Goal: Task Accomplishment & Management: Use online tool/utility

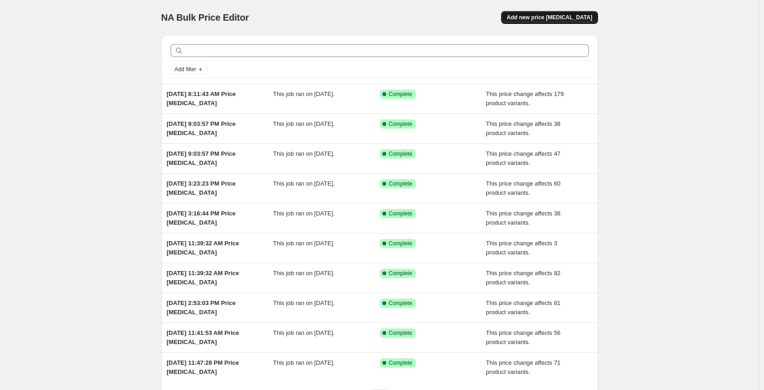
click at [550, 15] on span "Add new price [MEDICAL_DATA]" at bounding box center [550, 17] width 86 height 7
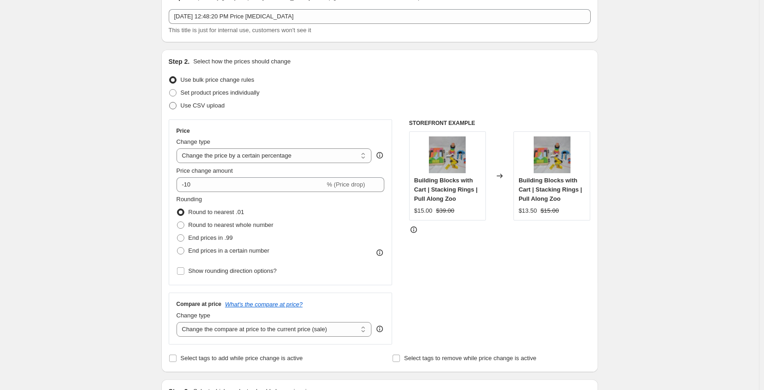
scroll to position [138, 0]
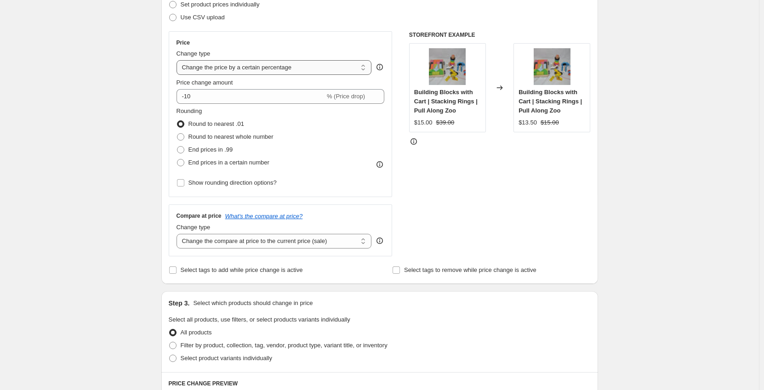
click at [207, 69] on select "Change the price to a certain amount Change the price by a certain amount Chang…" at bounding box center [274, 67] width 195 height 15
select select "no_change"
click at [178, 60] on select "Change the price to a certain amount Change the price by a certain amount Chang…" at bounding box center [274, 67] width 195 height 15
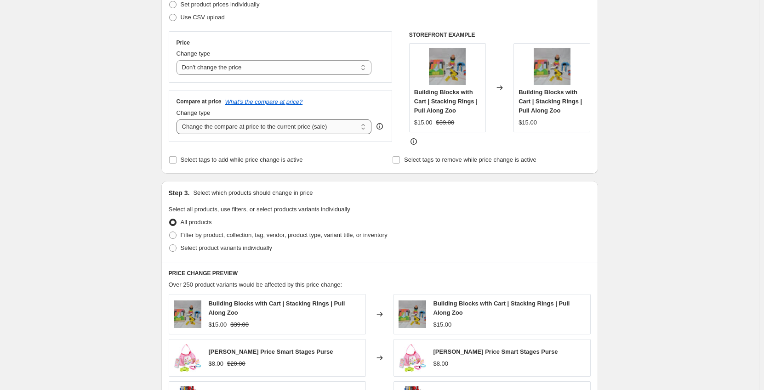
click at [206, 127] on select "Change the compare at price to the current price (sale) Change the compare at p…" at bounding box center [274, 127] width 195 height 15
select select "to"
click at [178, 120] on select "Change the compare at price to the current price (sale) Change the compare at p…" at bounding box center [274, 127] width 195 height 15
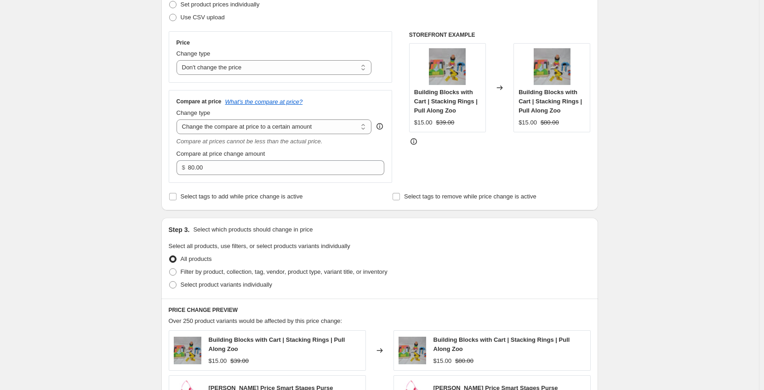
click at [161, 143] on div "Step 1. Optionally give your price [MEDICAL_DATA] a title (eg "March 30% off sa…" at bounding box center [376, 272] width 444 height 765
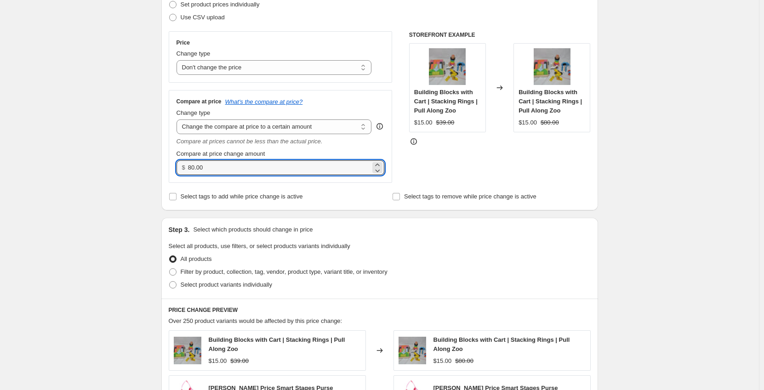
drag, startPoint x: 179, startPoint y: 169, endPoint x: 168, endPoint y: 169, distance: 11.0
click at [168, 169] on div "Step 2. Select how the prices should change Use bulk price change rules Set pro…" at bounding box center [379, 85] width 437 height 249
type input "529.00"
click at [92, 172] on div "Create new price [MEDICAL_DATA]. This page is ready Create new price [MEDICAL_D…" at bounding box center [379, 286] width 759 height 848
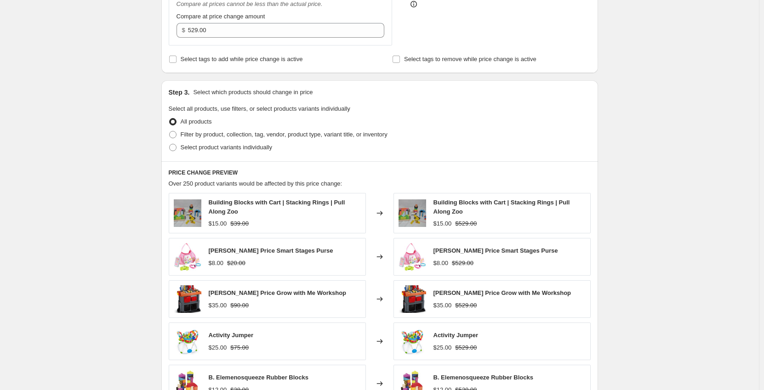
scroll to position [276, 0]
click at [199, 136] on span "Filter by product, collection, tag, vendor, product type, variant title, or inv…" at bounding box center [284, 134] width 207 height 7
click at [170, 131] on input "Filter by product, collection, tag, vendor, product type, variant title, or inv…" at bounding box center [169, 131] width 0 height 0
radio input "true"
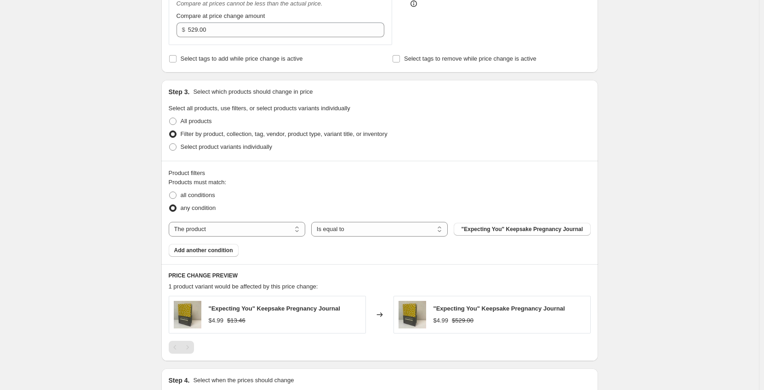
click at [146, 139] on div "Create new price [MEDICAL_DATA]. This page is ready Create new price [MEDICAL_D…" at bounding box center [379, 114] width 759 height 780
click at [200, 200] on span "all conditions" at bounding box center [198, 195] width 34 height 9
click at [170, 192] on input "all conditions" at bounding box center [169, 192] width 0 height 0
radio input "true"
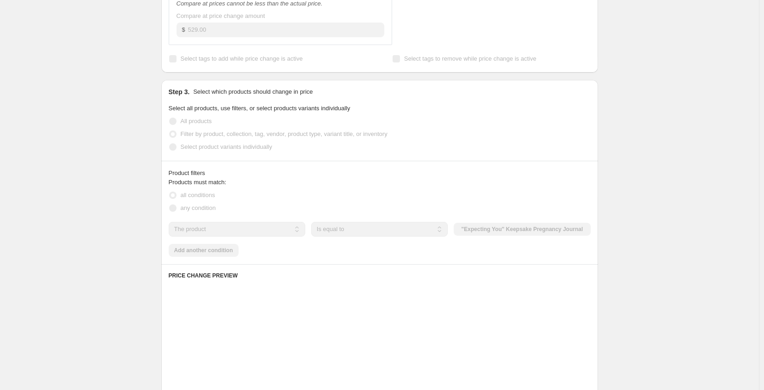
click at [137, 173] on div "Create new price [MEDICAL_DATA]. This page is ready Create new price [MEDICAL_D…" at bounding box center [379, 198] width 759 height 949
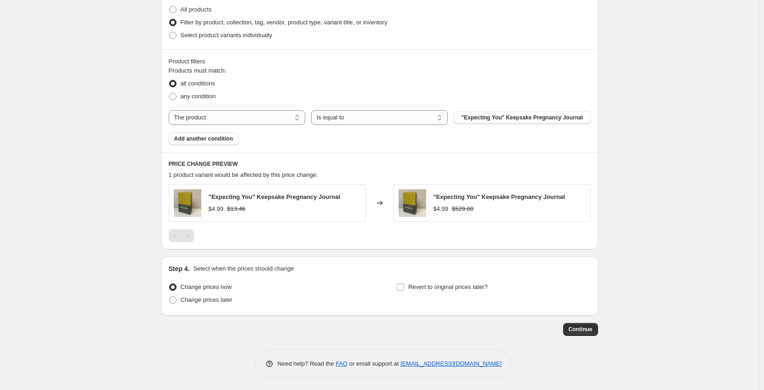
scroll to position [390, 0]
click at [237, 121] on select "The product The product's collection The product's tag The product's vendor The…" at bounding box center [237, 116] width 137 height 15
select select "tag"
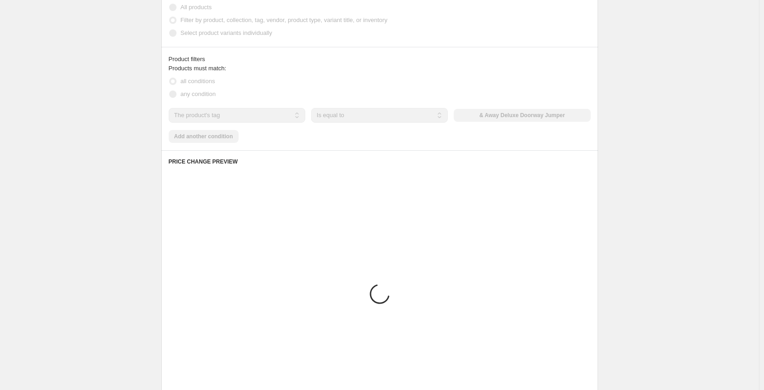
click at [103, 124] on div "Create new price [MEDICAL_DATA]. This page is ready Create new price [MEDICAL_D…" at bounding box center [379, 84] width 759 height 949
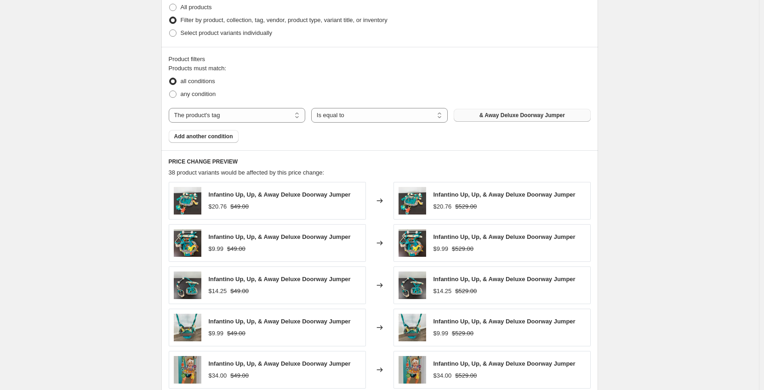
click at [552, 119] on span "& Away Deluxe Doorway Jumper" at bounding box center [523, 115] width 86 height 7
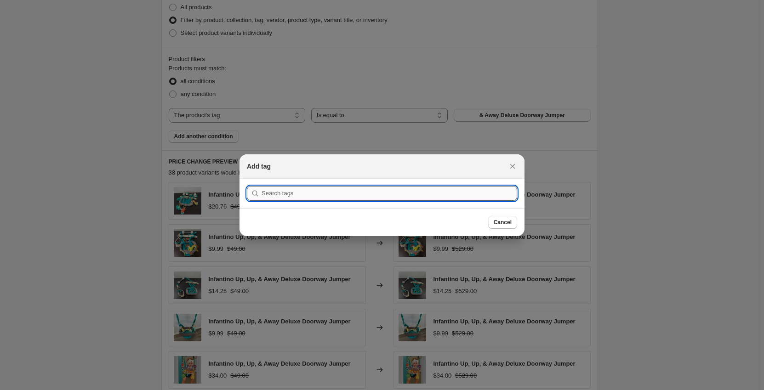
click at [320, 188] on input ":r2g:" at bounding box center [390, 193] width 256 height 15
click at [247, 179] on button "Submit" at bounding box center [260, 184] width 26 height 10
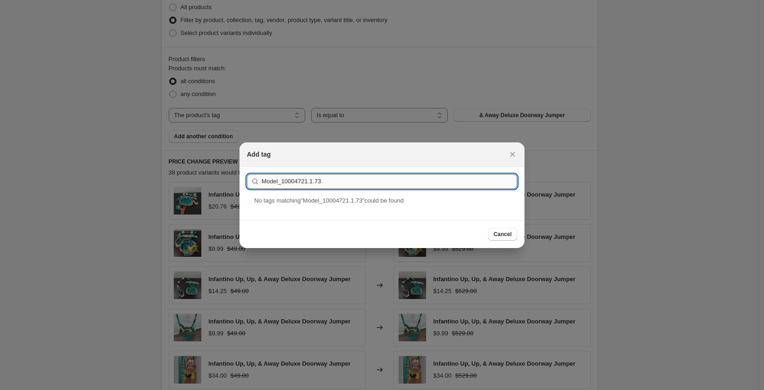
drag, startPoint x: 345, startPoint y: 179, endPoint x: 282, endPoint y: 183, distance: 63.6
click at [282, 183] on input "Model_10004721.1.73" at bounding box center [390, 181] width 256 height 15
paste input "6-In-1 Stroller Trike"
type input "Model_6-In-1 Stroller Trike"
click at [326, 203] on div "Model_6-In-1 Stroller Trike" at bounding box center [382, 208] width 285 height 24
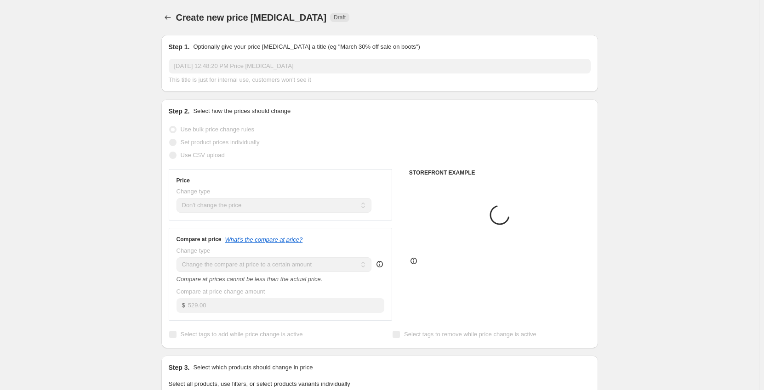
scroll to position [390, 0]
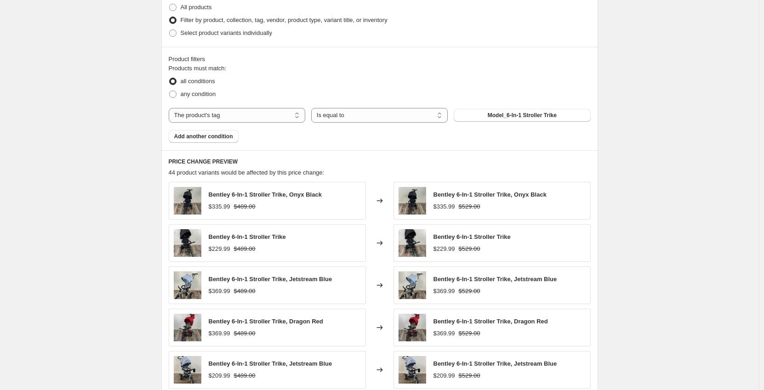
click at [112, 110] on div "Create new price [MEDICAL_DATA]. This page is ready Create new price [MEDICAL_D…" at bounding box center [379, 84] width 759 height 949
click at [153, 150] on div "Create new price [MEDICAL_DATA]. This page is ready Create new price [MEDICAL_D…" at bounding box center [379, 84] width 459 height 949
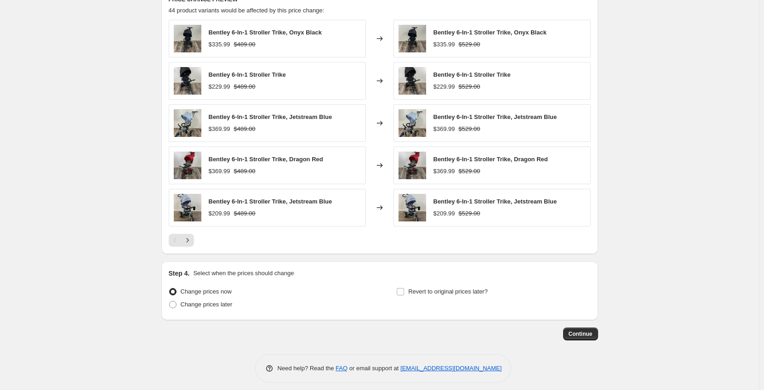
scroll to position [559, 0]
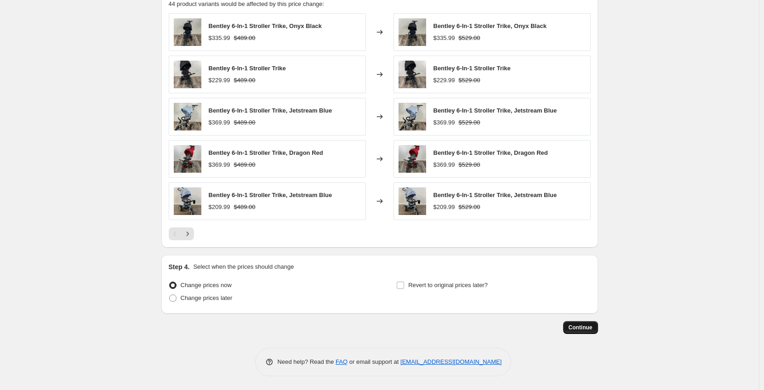
click at [577, 332] on button "Continue" at bounding box center [580, 327] width 35 height 13
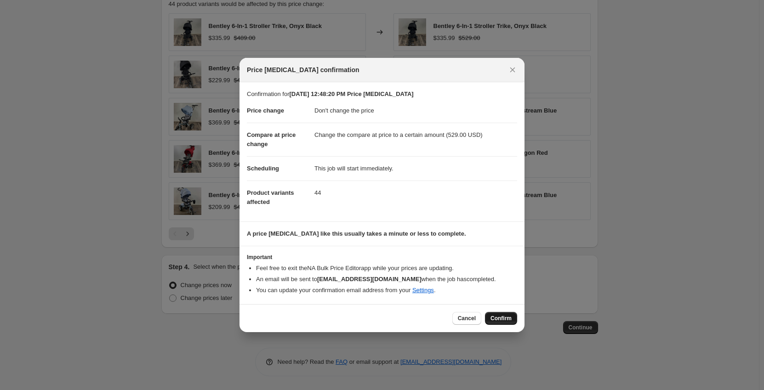
click at [496, 320] on span "Confirm" at bounding box center [501, 318] width 21 height 7
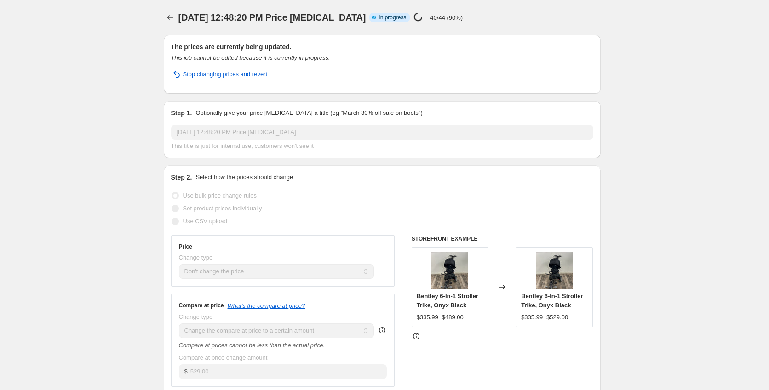
select select "no_change"
select select "to"
select select "tag"
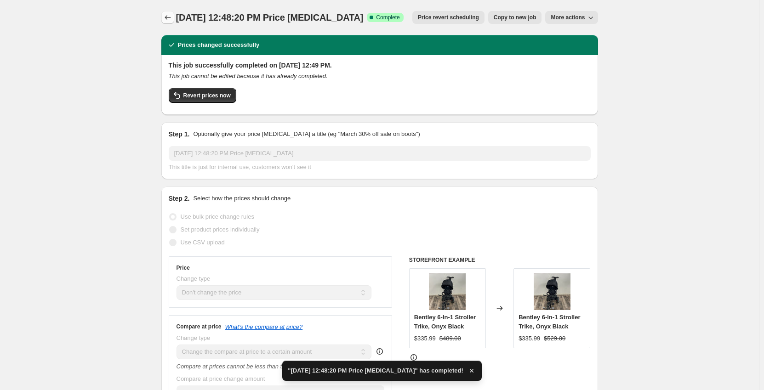
click at [172, 18] on icon "Price change jobs" at bounding box center [167, 17] width 9 height 9
